Goal: Task Accomplishment & Management: Use online tool/utility

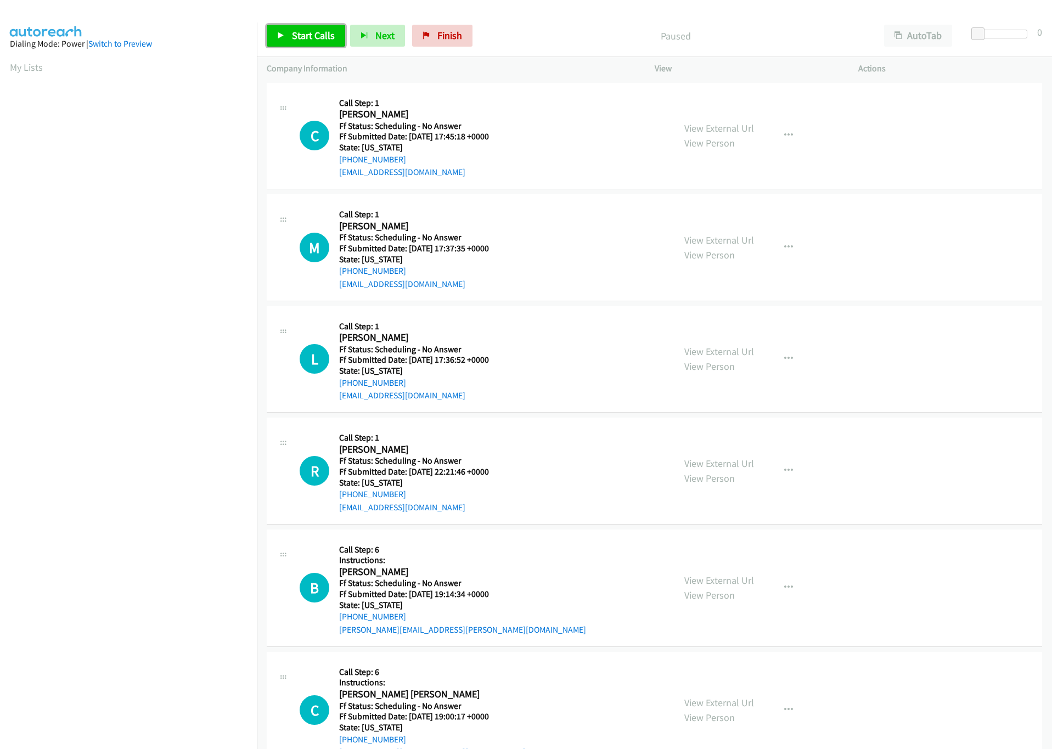
click at [321, 38] on span "Start Calls" at bounding box center [313, 35] width 43 height 13
drag, startPoint x: 977, startPoint y: 31, endPoint x: 1075, endPoint y: 35, distance: 98.3
click at [1051, 35] on html "Start Calls Pause Next Finish Started AutoTab AutoTab 30 Company Information In…" at bounding box center [526, 26] width 1052 height 52
click at [318, 30] on span "Start Calls" at bounding box center [313, 35] width 43 height 13
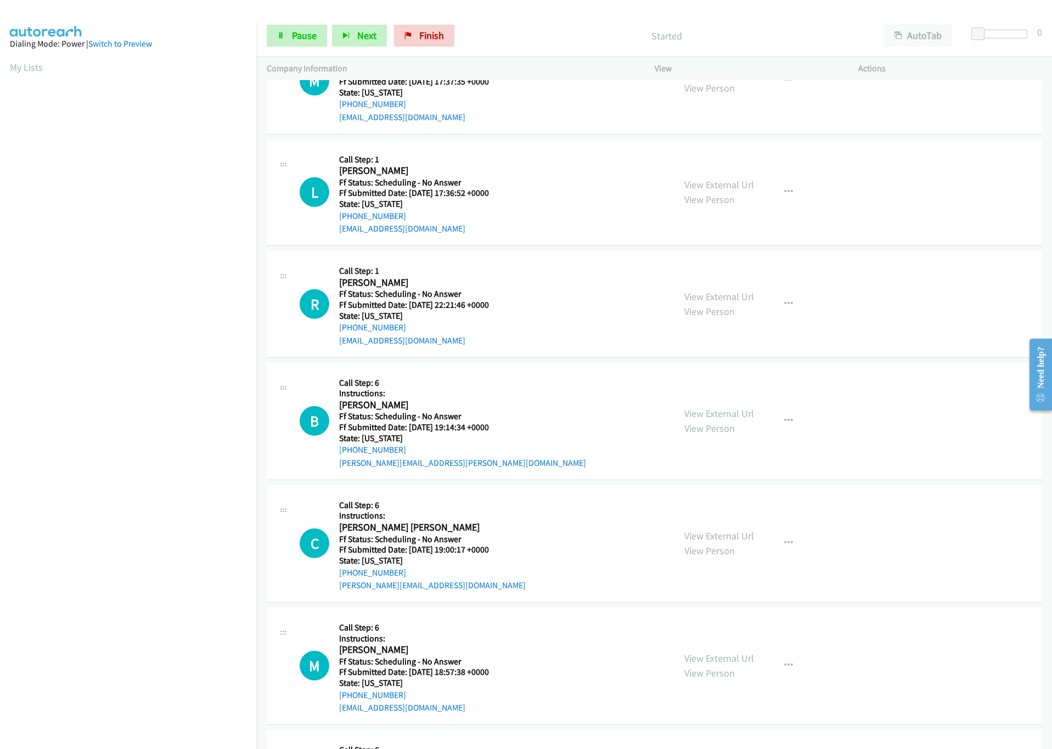
scroll to position [165, 0]
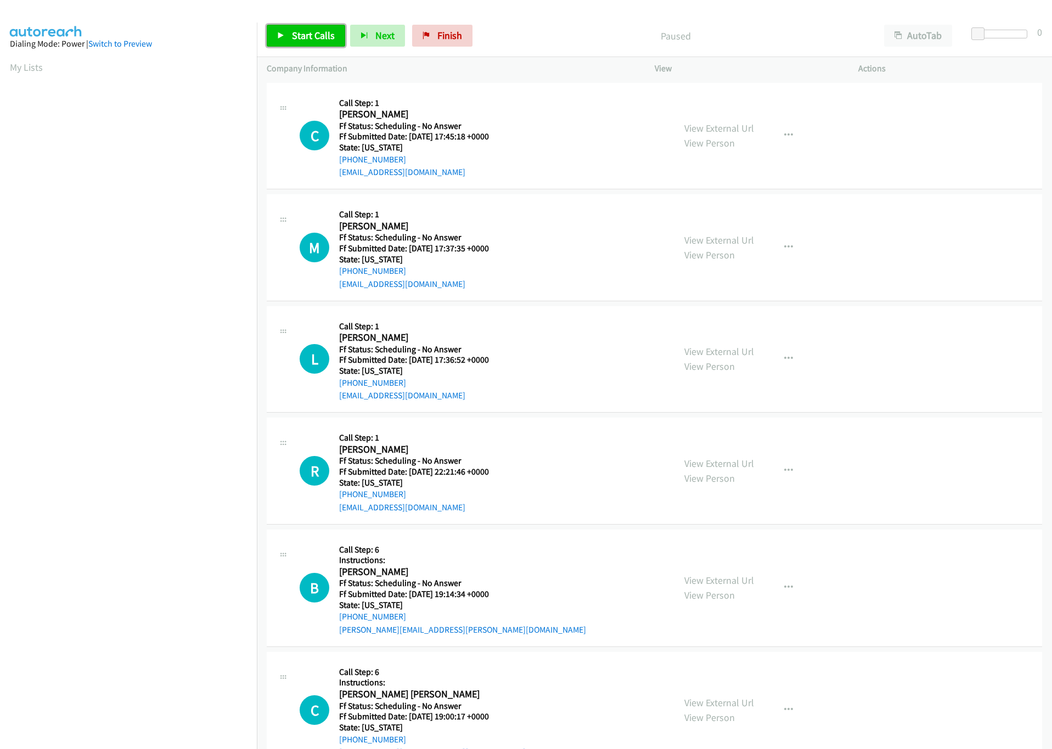
click at [306, 38] on span "Start Calls" at bounding box center [313, 35] width 43 height 13
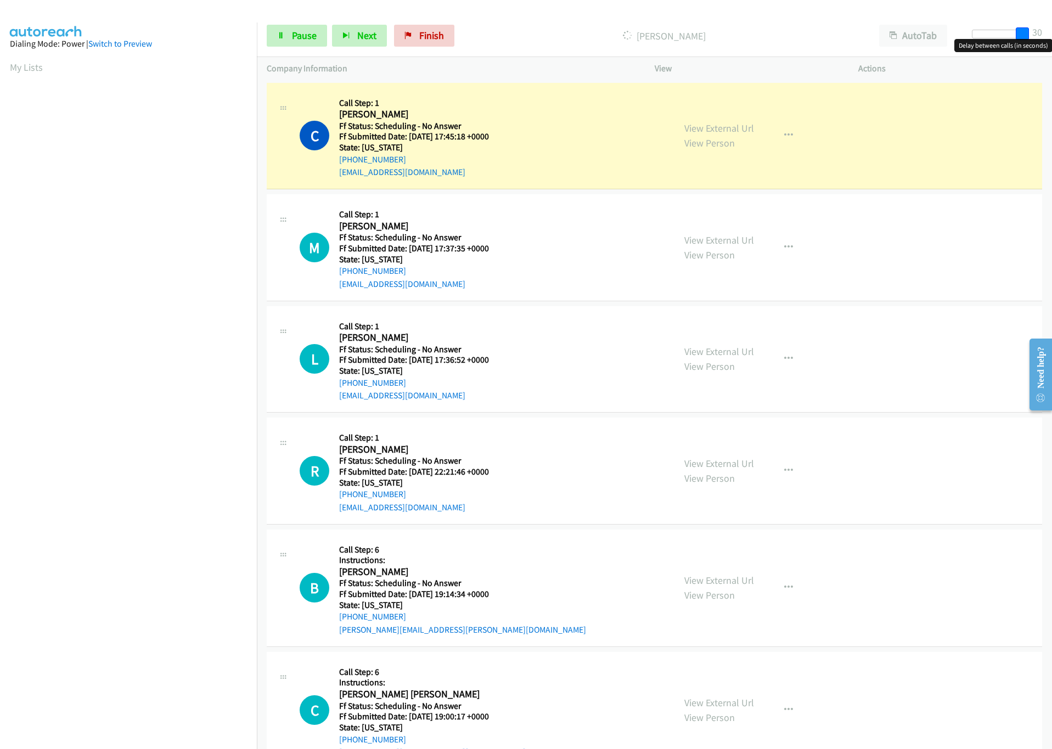
drag, startPoint x: 978, startPoint y: 33, endPoint x: 1054, endPoint y: 49, distance: 77.4
click at [1051, 49] on html "Start Calls Pause Next Finish Dialing Casandra Gabriele AutoTab AutoTab 30 Comp…" at bounding box center [526, 26] width 1052 height 52
click at [713, 129] on link "View External Url" at bounding box center [719, 128] width 70 height 13
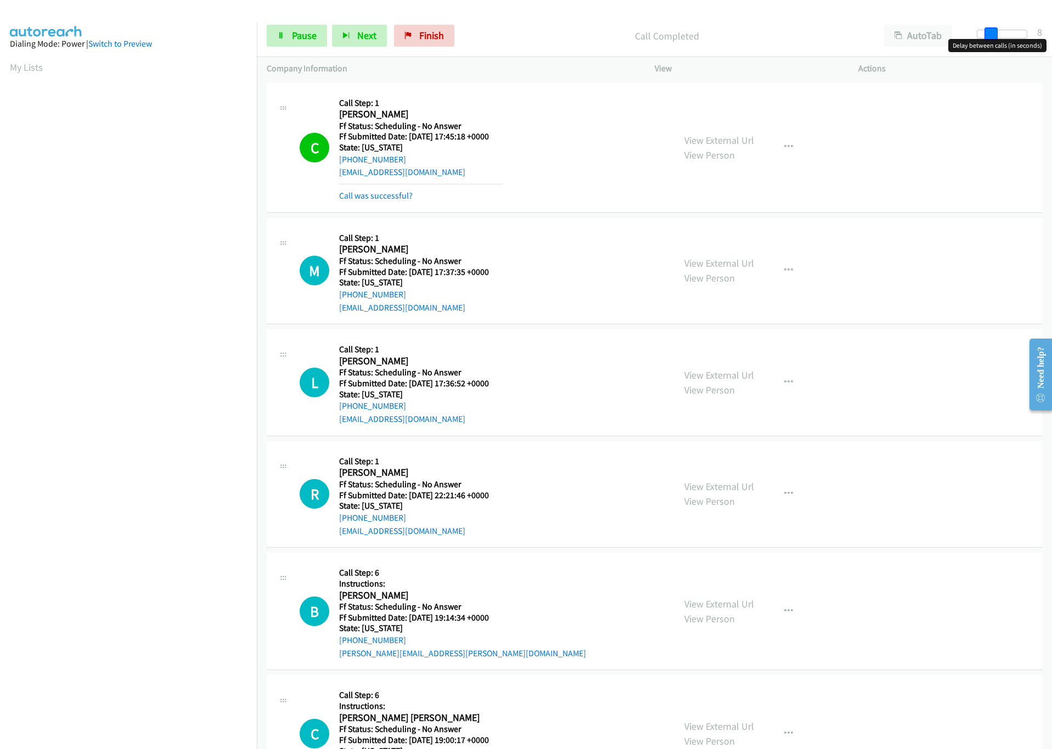
click at [985, 32] on div at bounding box center [1002, 34] width 50 height 9
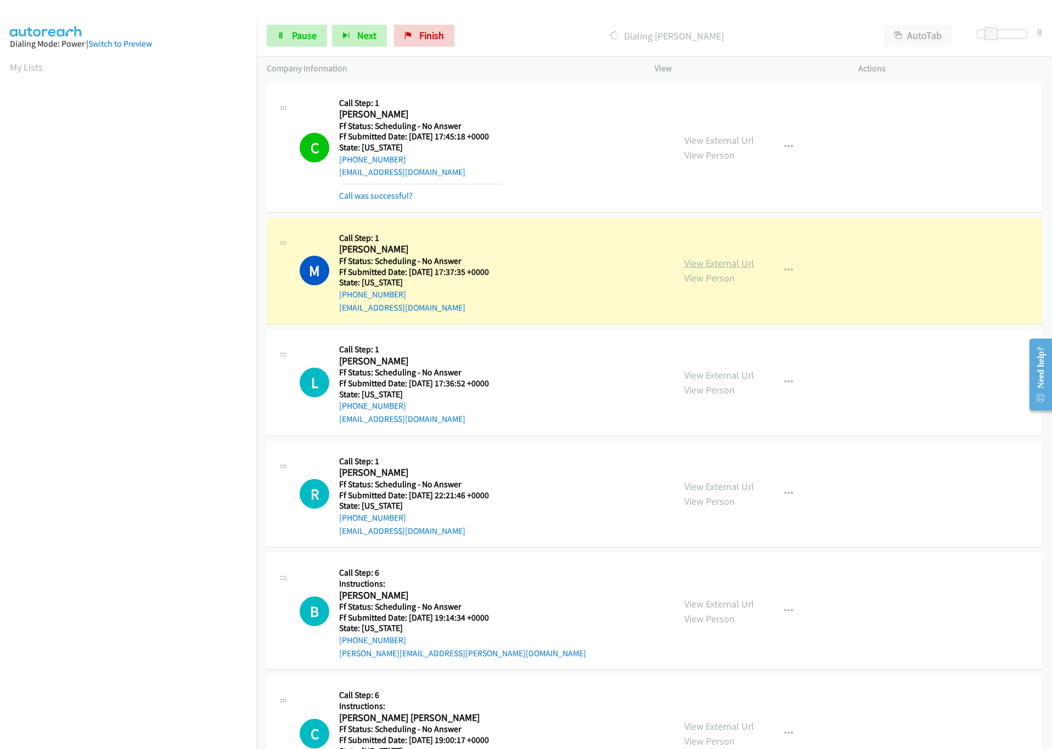
click at [692, 266] on link "View External Url" at bounding box center [719, 263] width 70 height 13
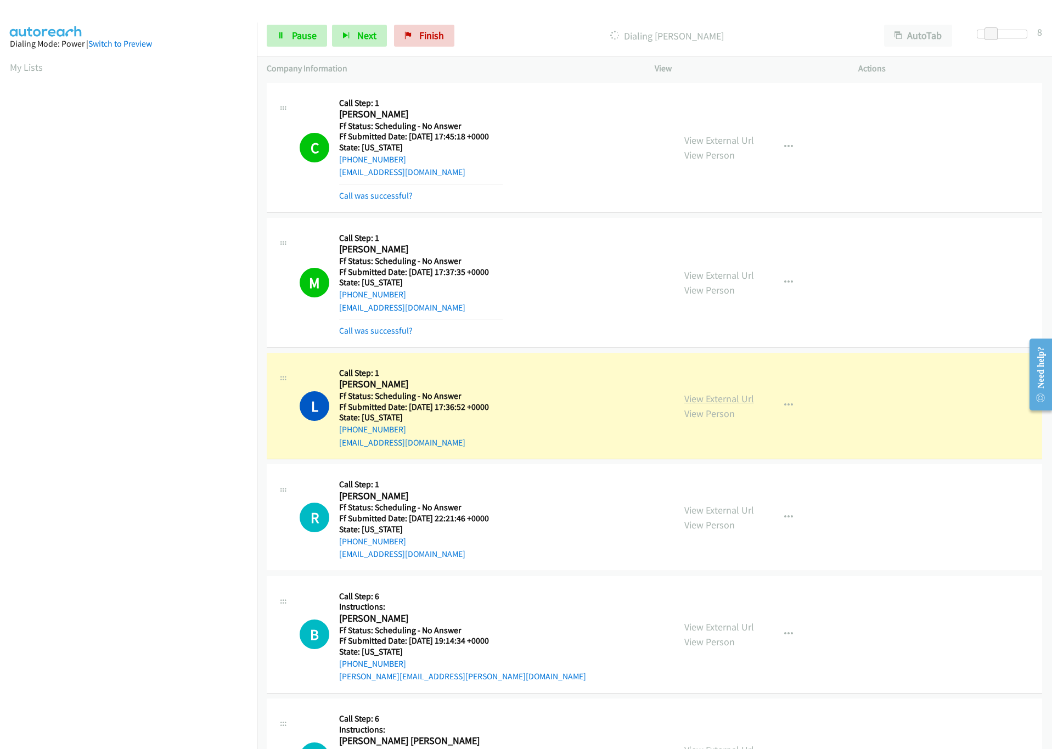
click at [705, 401] on link "View External Url" at bounding box center [719, 398] width 70 height 13
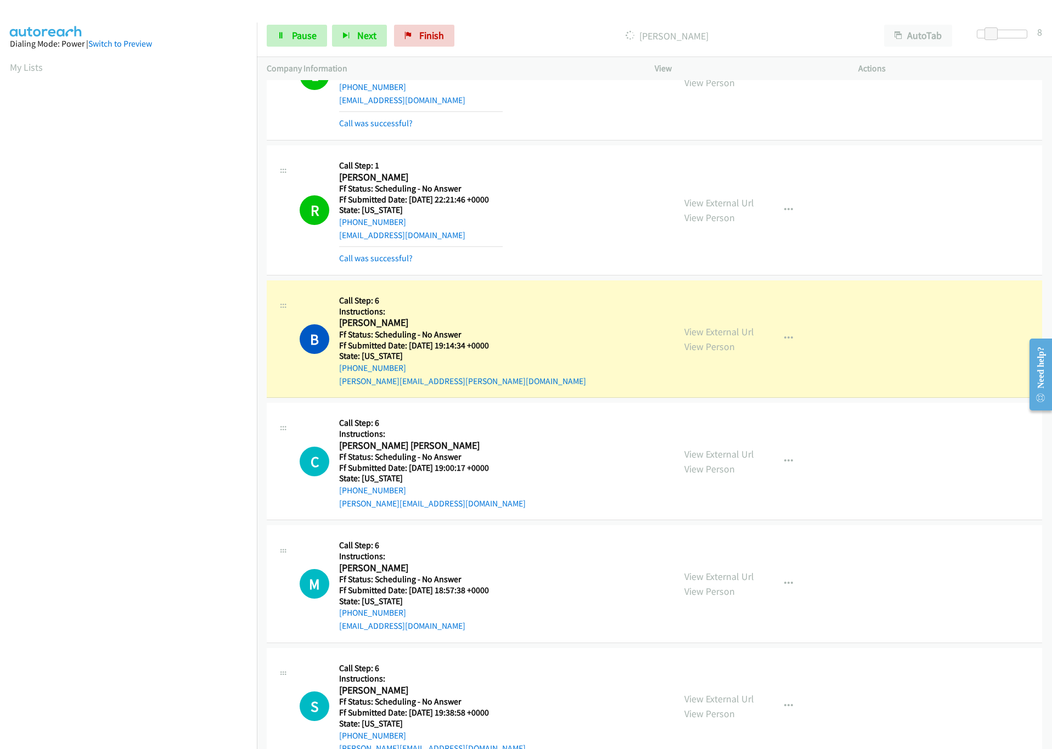
scroll to position [247, 0]
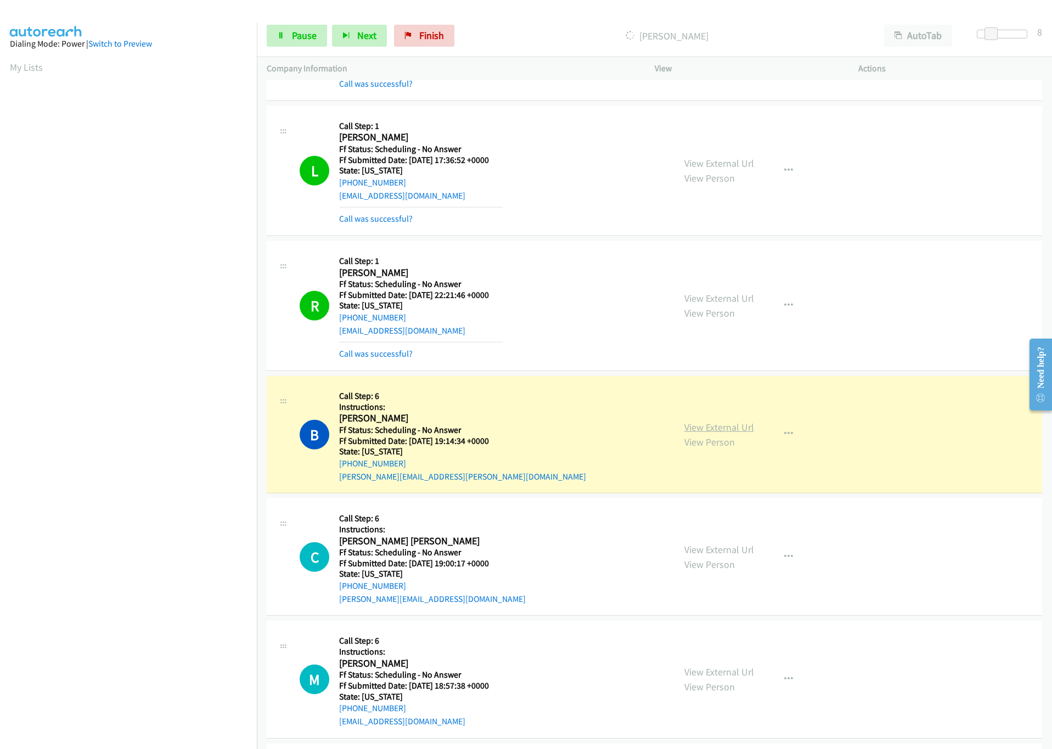
click at [687, 427] on link "View External Url" at bounding box center [719, 427] width 70 height 13
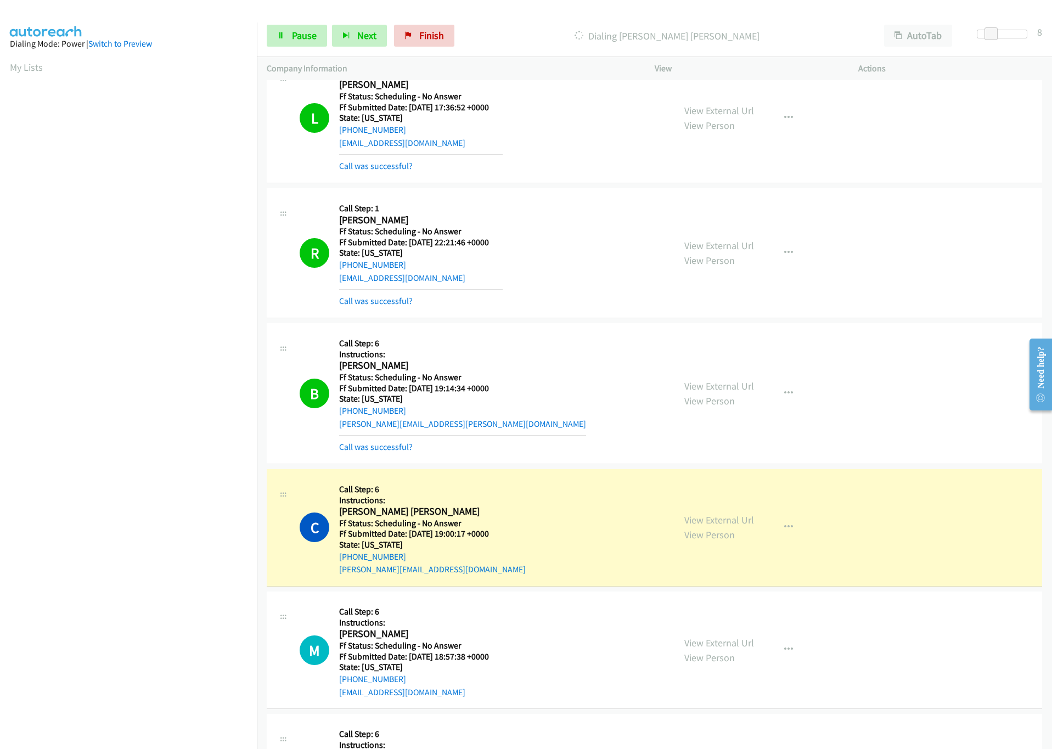
scroll to position [329, 0]
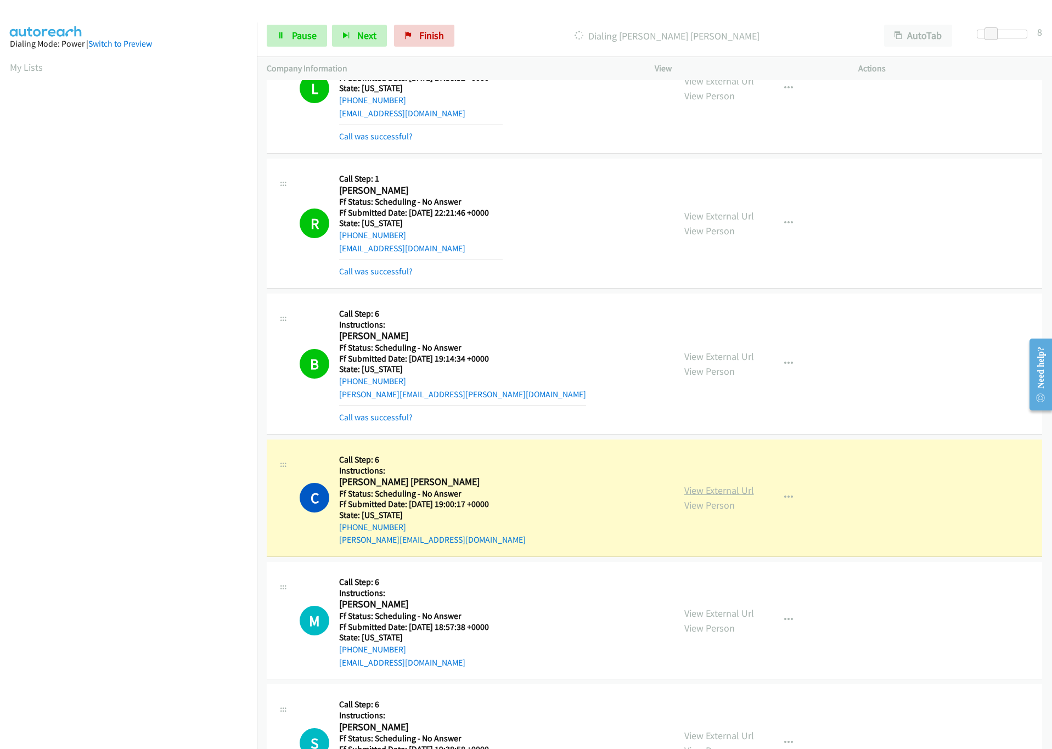
click at [731, 492] on link "View External Url" at bounding box center [719, 490] width 70 height 13
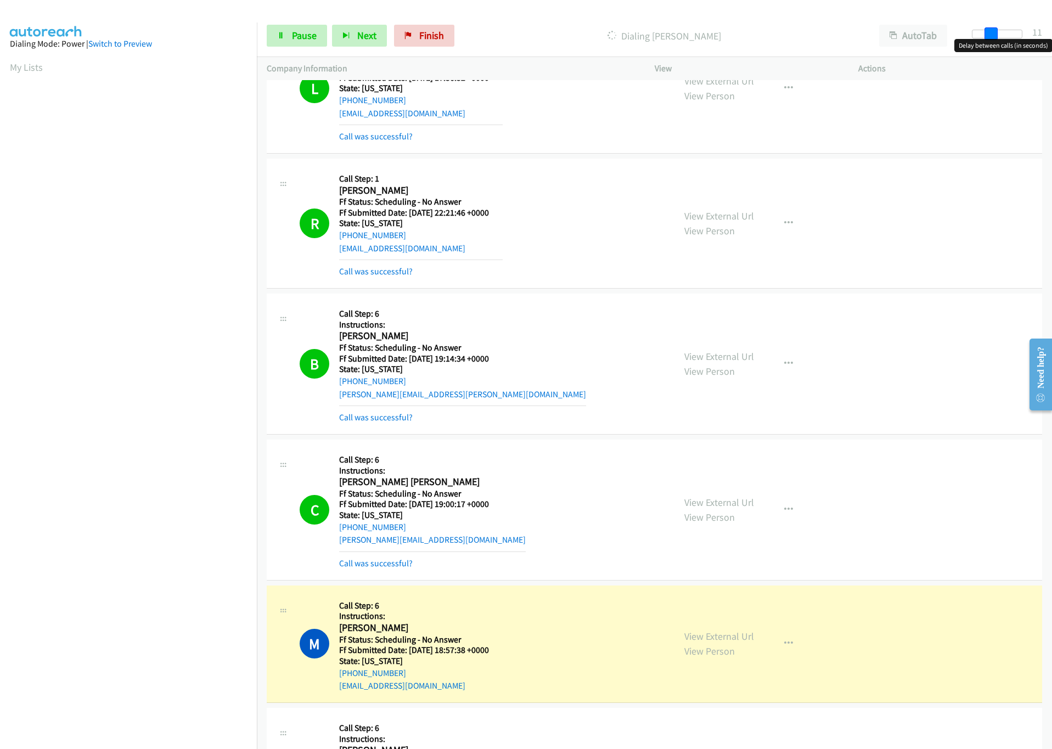
drag, startPoint x: 993, startPoint y: 35, endPoint x: 1041, endPoint y: 35, distance: 47.7
click at [1041, 35] on div "Start Calls Pause Next Finish Dialing Maury Bisono AutoTab AutoTab 11" at bounding box center [654, 36] width 795 height 42
click at [721, 639] on link "View External Url" at bounding box center [719, 636] width 70 height 13
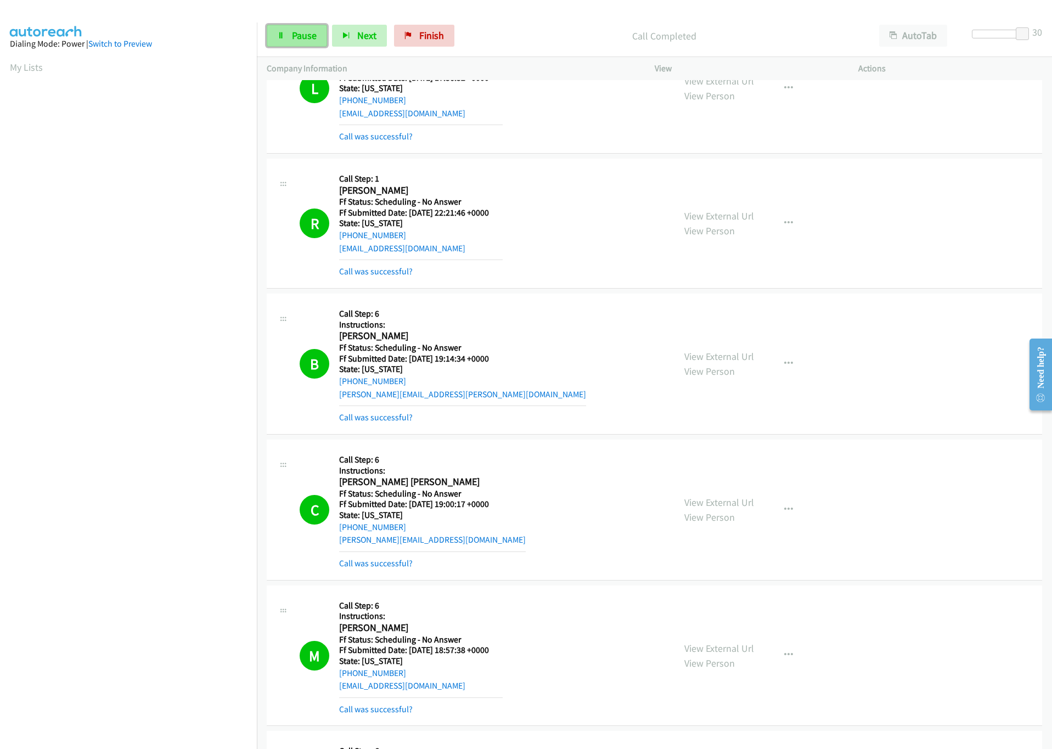
click at [303, 41] on span "Pause" at bounding box center [304, 35] width 25 height 13
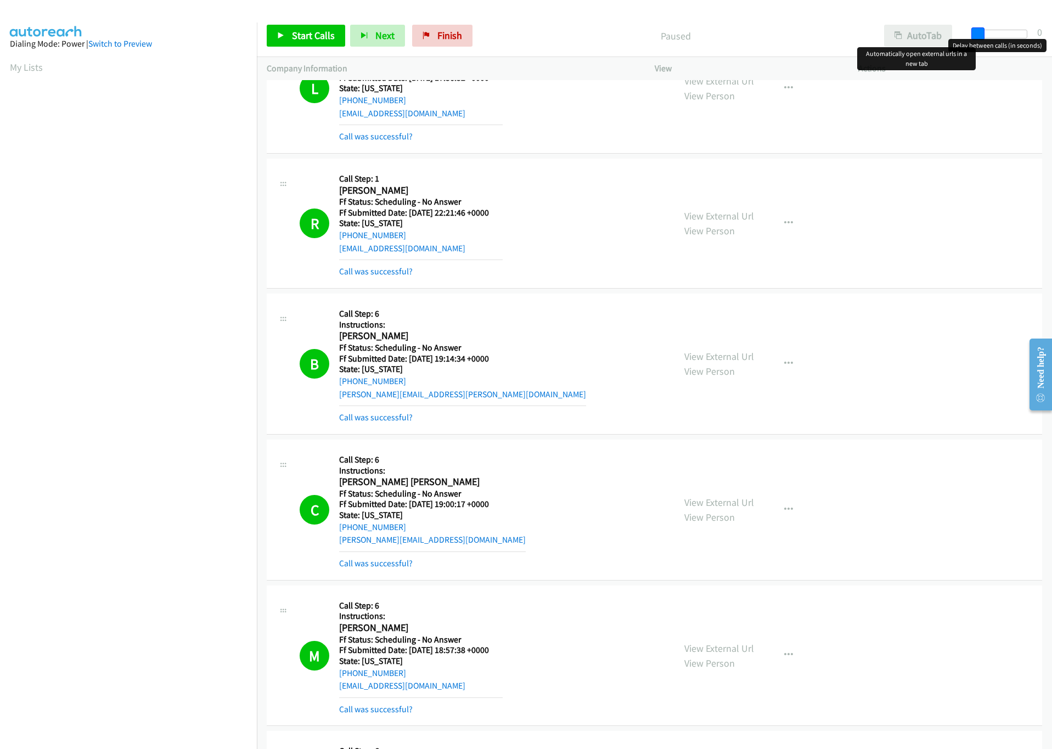
drag, startPoint x: 1026, startPoint y: 35, endPoint x: 918, endPoint y: 33, distance: 108.1
click at [918, 33] on div "Start Calls Pause Next Finish Paused AutoTab AutoTab 0" at bounding box center [654, 36] width 795 height 42
click at [313, 36] on span "Start Calls" at bounding box center [313, 35] width 43 height 13
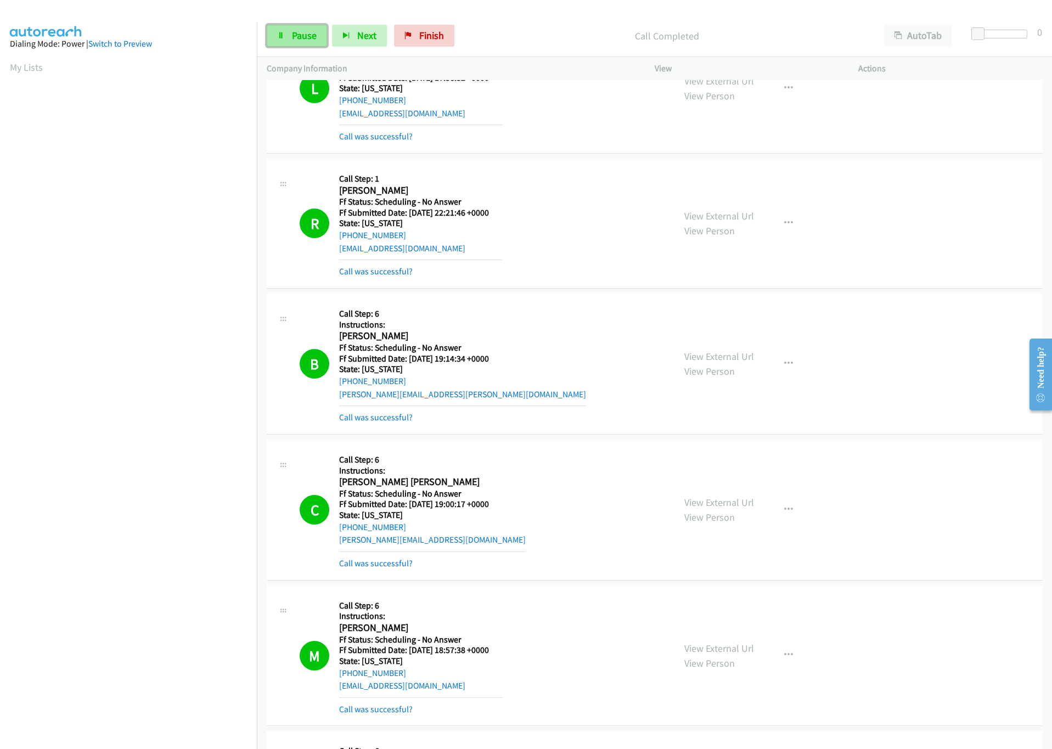
click at [298, 37] on span "Pause" at bounding box center [304, 35] width 25 height 13
click at [440, 38] on span "Finish" at bounding box center [449, 35] width 25 height 13
click at [566, 57] on div "Start Calls Pause Next Finish Paused AutoTab AutoTab 0" at bounding box center [654, 36] width 795 height 42
click at [453, 28] on link "Finish" at bounding box center [442, 36] width 60 height 22
